Goal: Navigation & Orientation: Find specific page/section

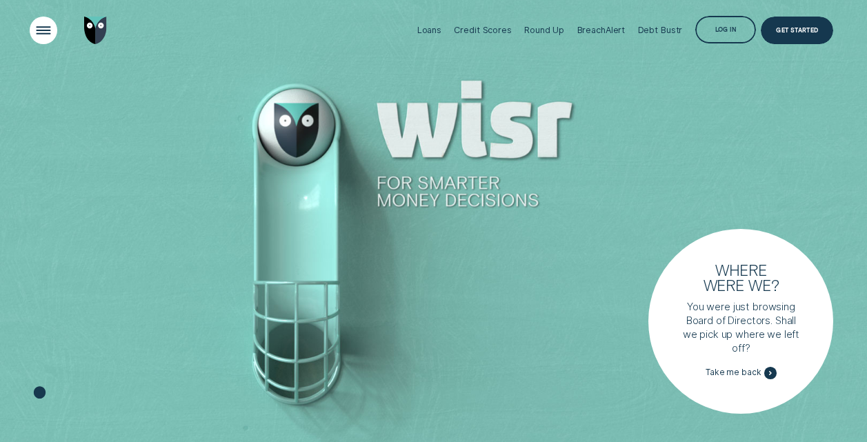
click at [43, 29] on div "Open Menu" at bounding box center [43, 30] width 39 height 39
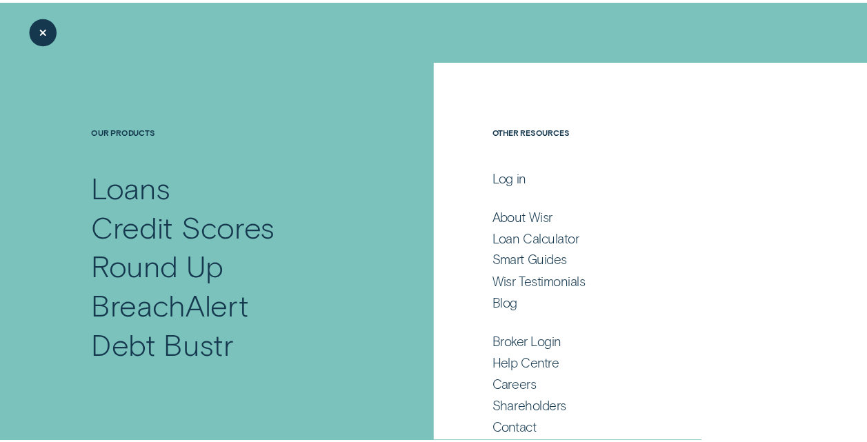
scroll to position [13, 0]
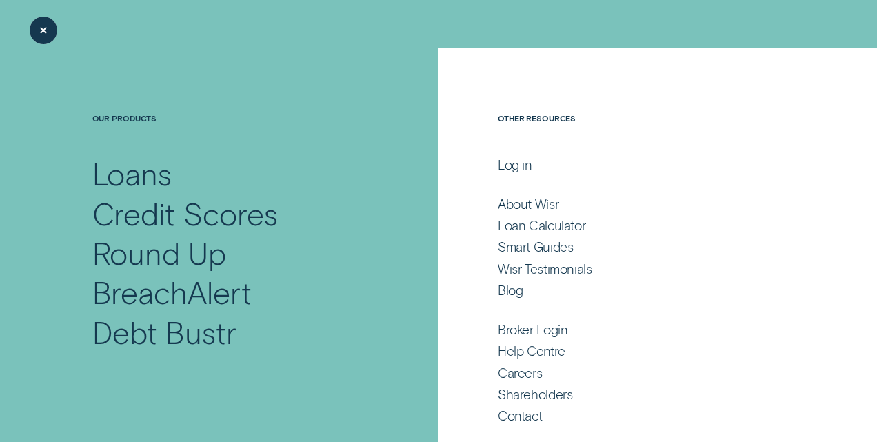
click at [35, 27] on div "Close Menu" at bounding box center [43, 30] width 39 height 39
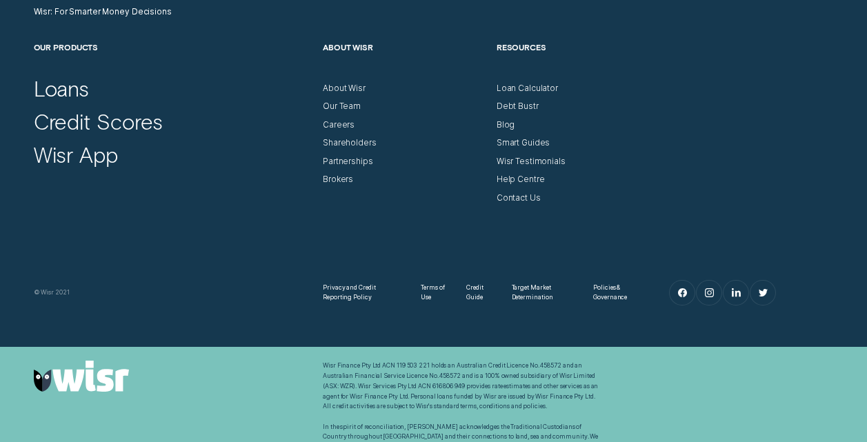
scroll to position [3975, 0]
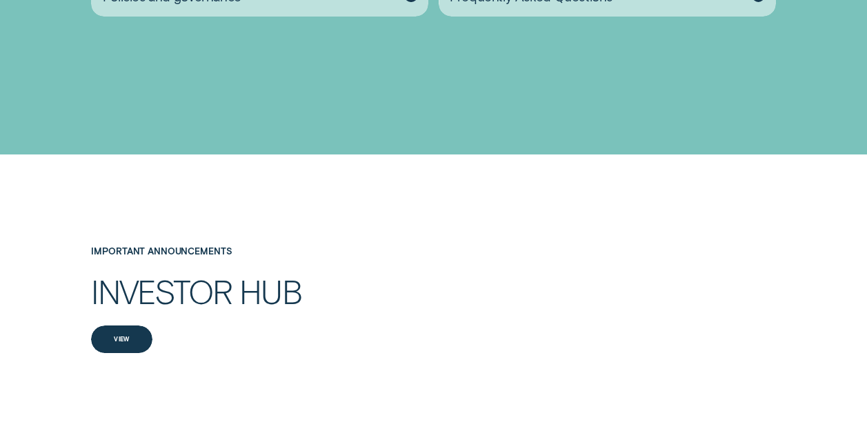
scroll to position [1774, 0]
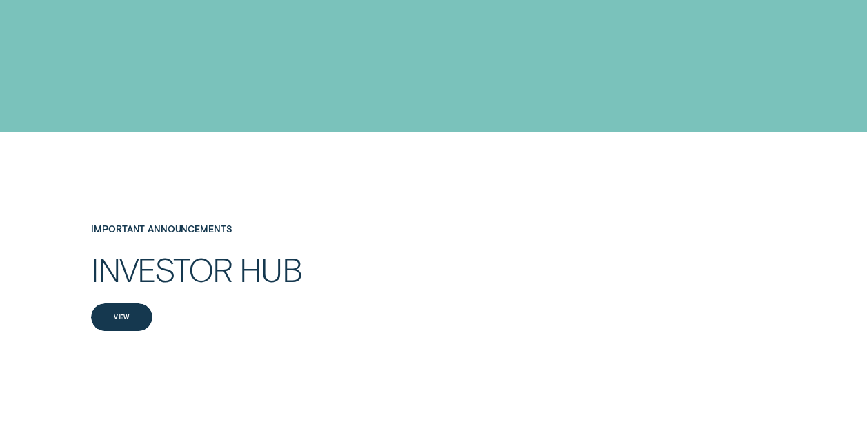
click at [128, 329] on div "View" at bounding box center [121, 317] width 61 height 28
